Goal: Navigation & Orientation: Go to known website

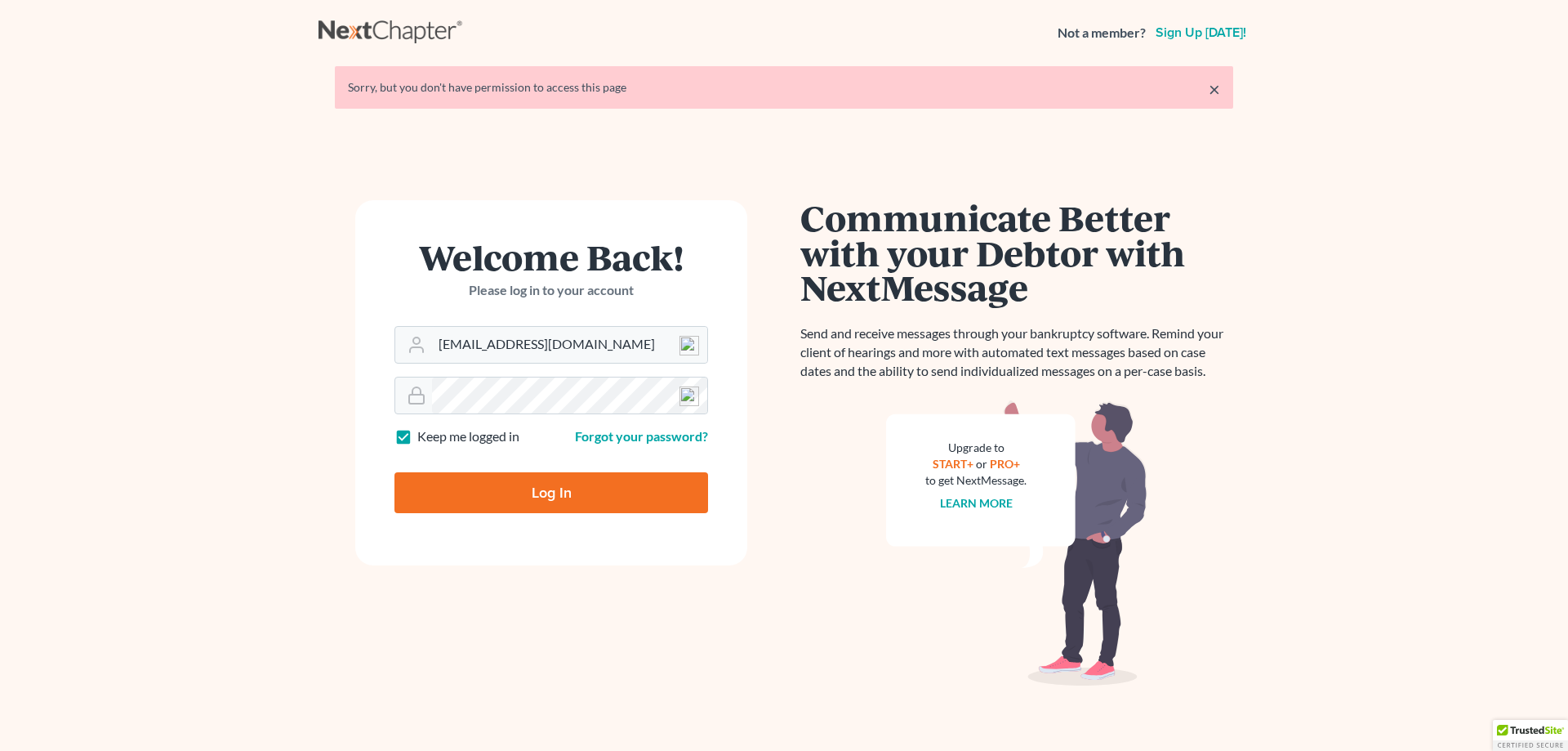
click at [533, 503] on input "Log In" at bounding box center [551, 493] width 313 height 41
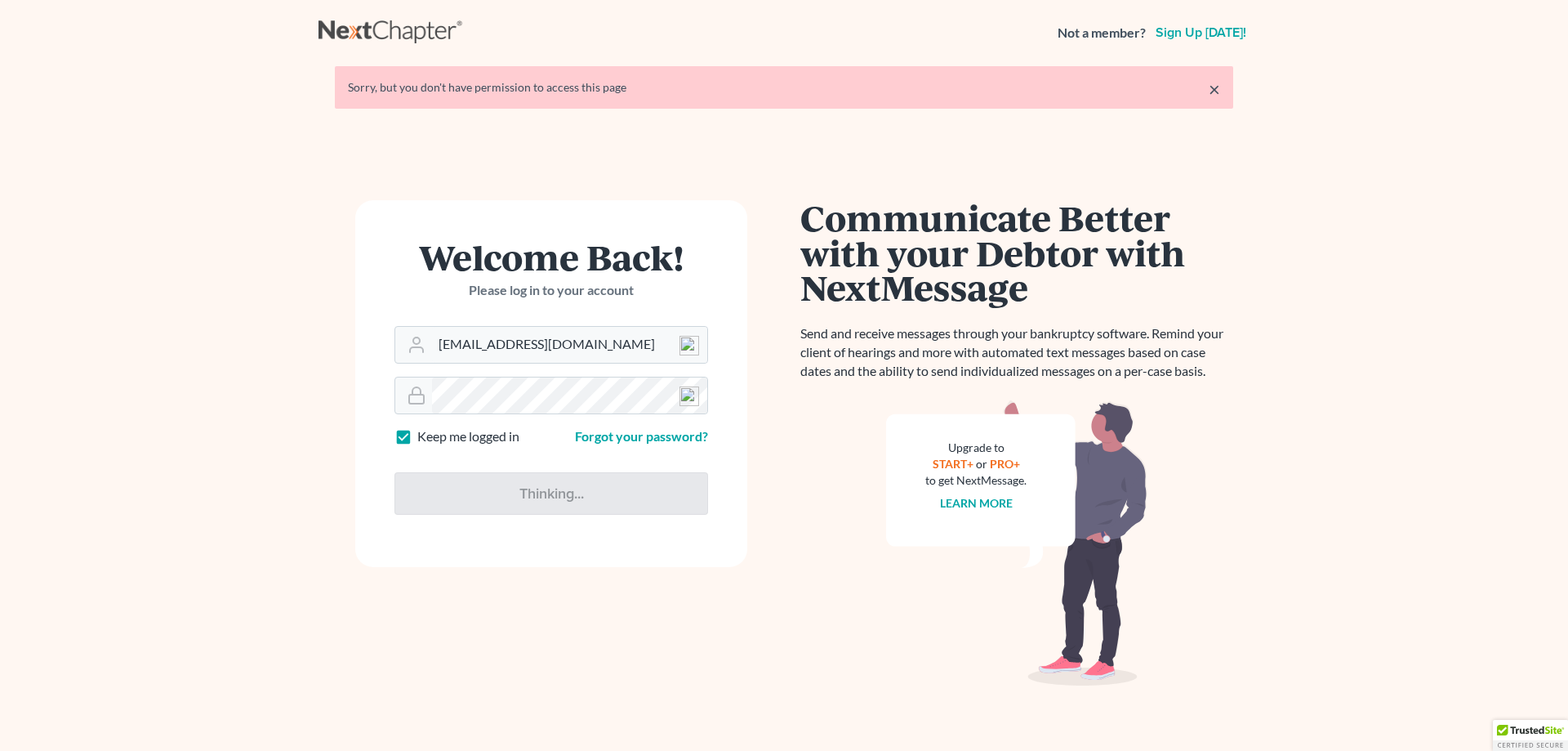
type input "Thinking..."
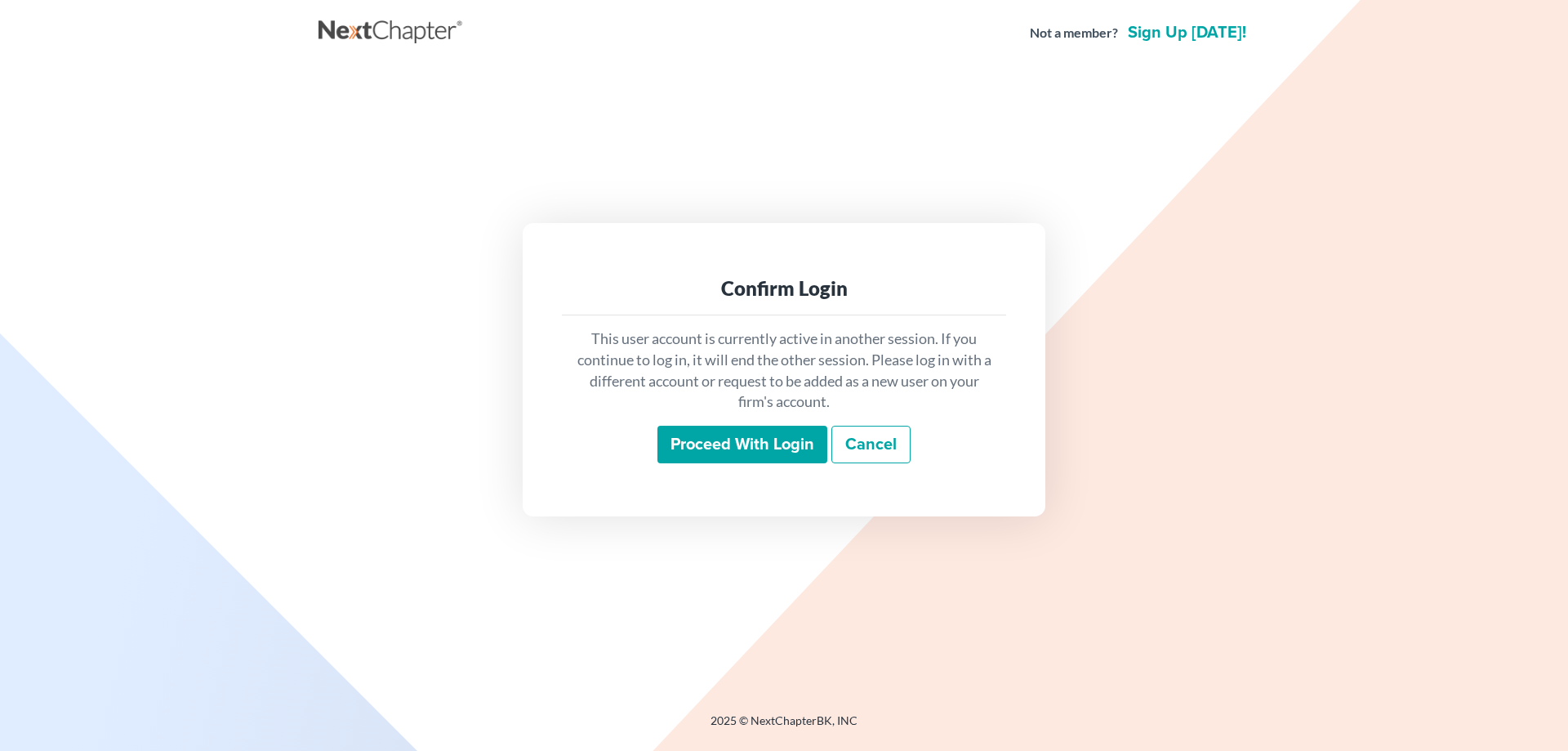
click at [738, 441] on input "Proceed with login" at bounding box center [743, 444] width 170 height 37
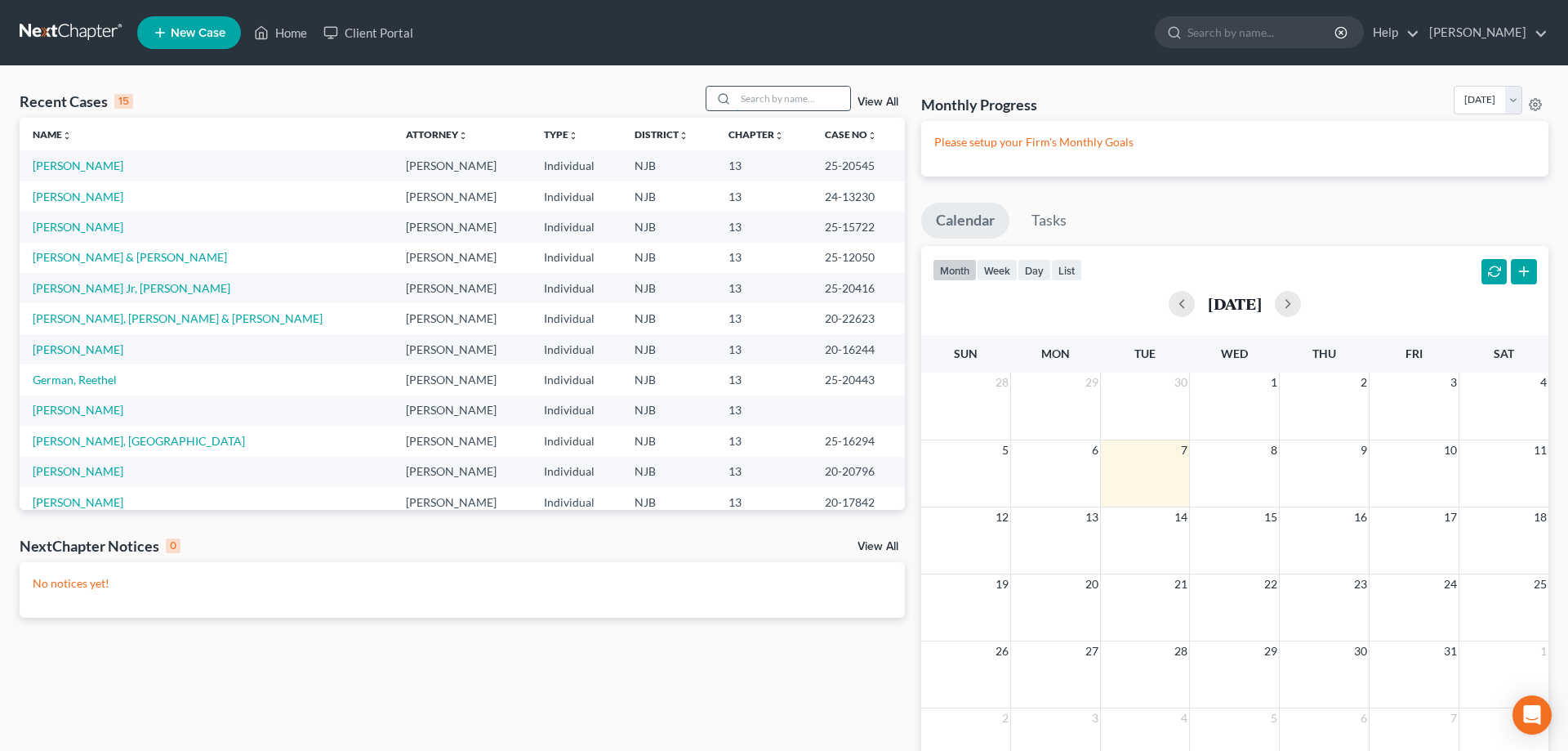
click at [757, 93] on input "search" at bounding box center [793, 99] width 114 height 23
